Goal: Task Accomplishment & Management: Manage account settings

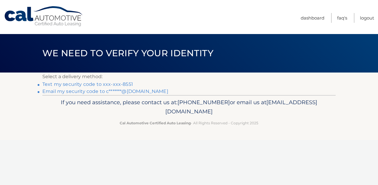
click at [133, 87] on link "Text my security code to xxx-xxx-8551" at bounding box center [87, 84] width 91 height 6
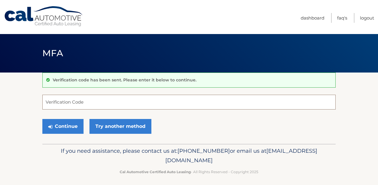
click at [85, 109] on input "Verification Code" at bounding box center [188, 102] width 293 height 15
type input "583675"
click at [42, 119] on button "Continue" at bounding box center [62, 126] width 41 height 15
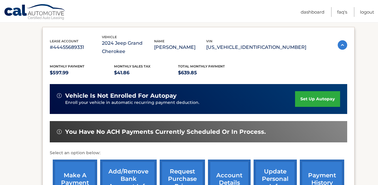
scroll to position [126, 0]
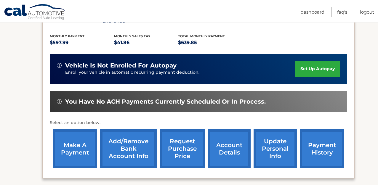
click at [228, 145] on link "account details" at bounding box center [229, 148] width 43 height 39
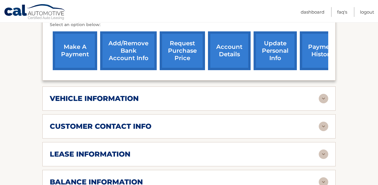
scroll to position [176, 0]
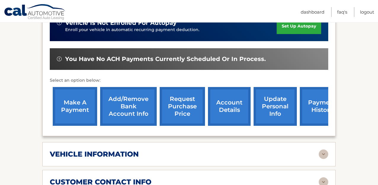
click at [79, 111] on link "make a payment" at bounding box center [75, 106] width 44 height 39
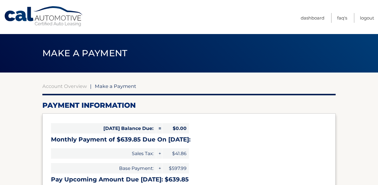
select select "OGI4YzNmZjItMTg0MS00ODEzLThhYmMtZTQ0ZjBjZWU1NzY0"
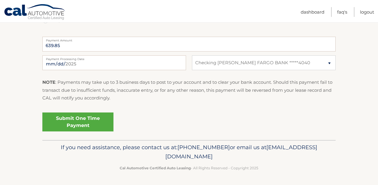
scroll to position [336, 0]
click at [113, 126] on link "Submit One Time Payment" at bounding box center [77, 121] width 71 height 19
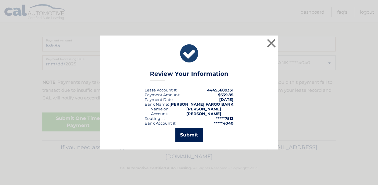
click at [185, 135] on button "Submit" at bounding box center [189, 135] width 28 height 14
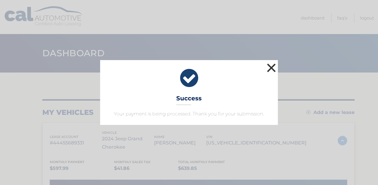
click at [268, 62] on button "×" at bounding box center [271, 68] width 12 height 12
